Goal: Transaction & Acquisition: Purchase product/service

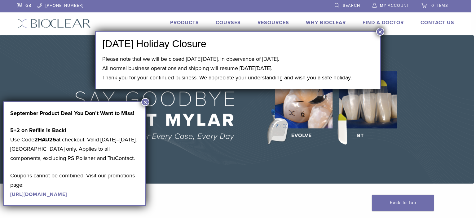
click at [381, 31] on button "×" at bounding box center [380, 32] width 8 height 8
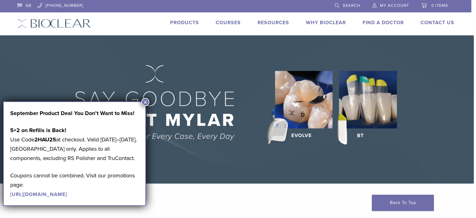
click at [147, 104] on button "×" at bounding box center [145, 102] width 8 height 8
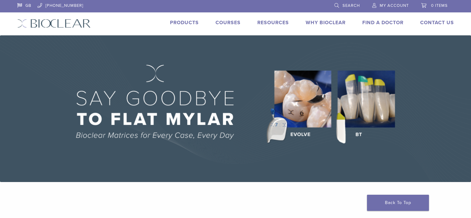
click at [178, 21] on link "Products" at bounding box center [184, 23] width 29 height 6
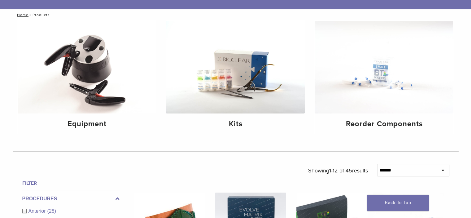
scroll to position [62, 0]
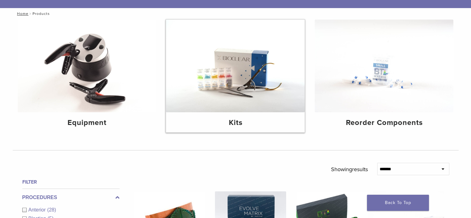
click at [238, 79] on img at bounding box center [235, 66] width 139 height 93
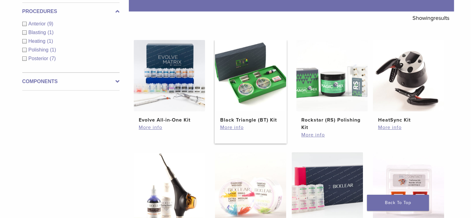
scroll to position [124, 0]
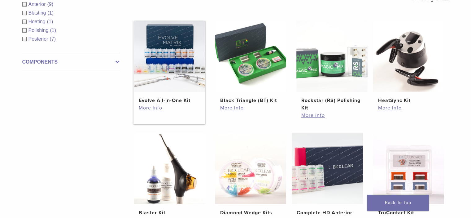
click at [178, 74] on img at bounding box center [169, 55] width 71 height 71
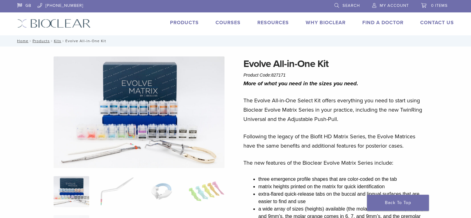
click at [184, 26] on li "Products" at bounding box center [184, 22] width 29 height 7
click at [183, 22] on link "Products" at bounding box center [184, 23] width 29 height 6
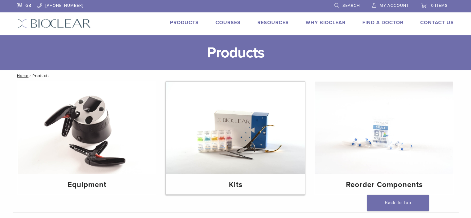
click at [244, 142] on img at bounding box center [235, 127] width 139 height 93
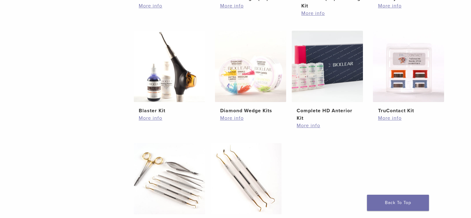
scroll to position [229, 0]
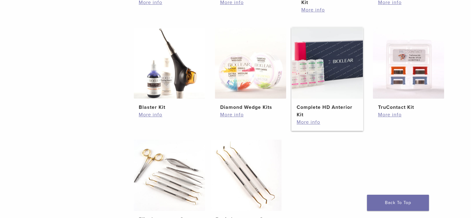
click at [313, 73] on img at bounding box center [327, 62] width 71 height 71
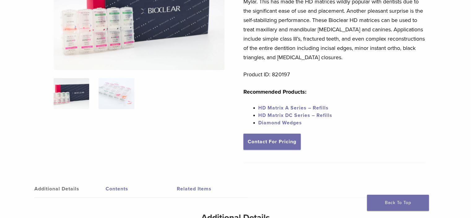
scroll to position [97, 0]
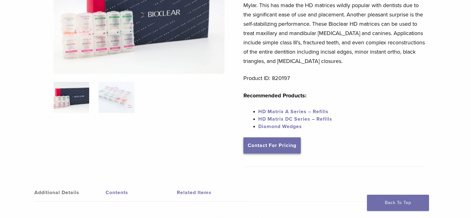
click at [278, 146] on link "Contact For Pricing" at bounding box center [272, 145] width 57 height 16
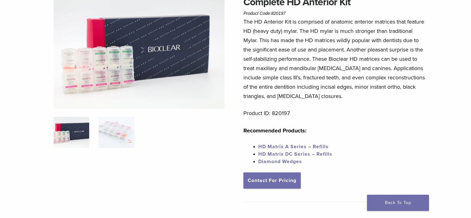
scroll to position [0, 0]
